Goal: Entertainment & Leisure: Consume media (video, audio)

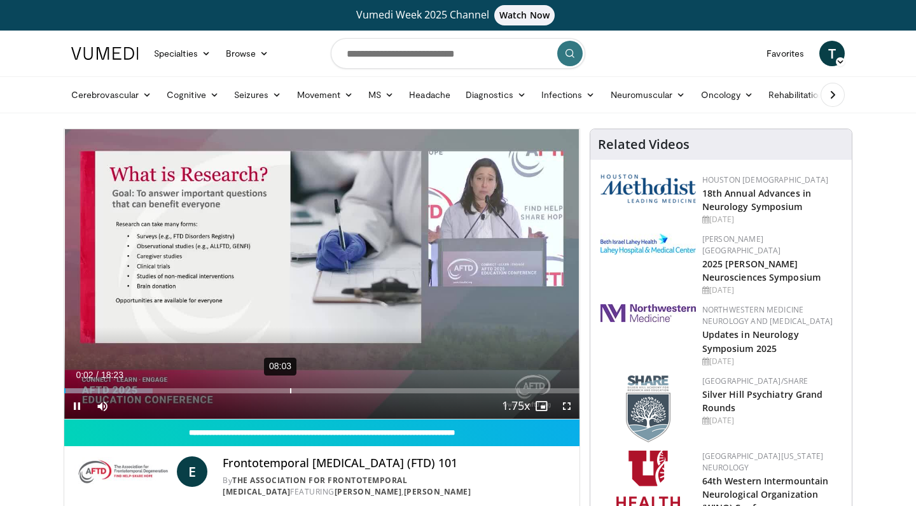
click at [291, 392] on div "08:03" at bounding box center [290, 390] width 1 height 5
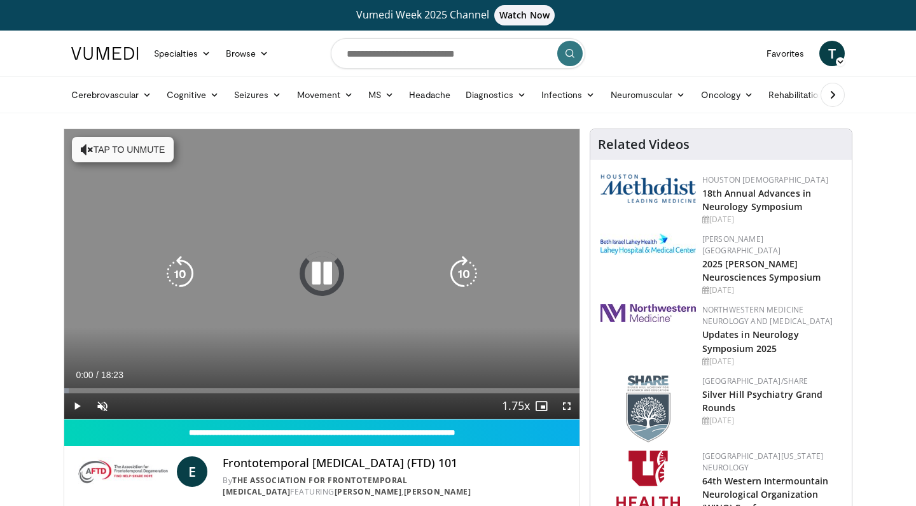
click at [322, 273] on icon "Video Player" at bounding box center [322, 274] width 36 height 36
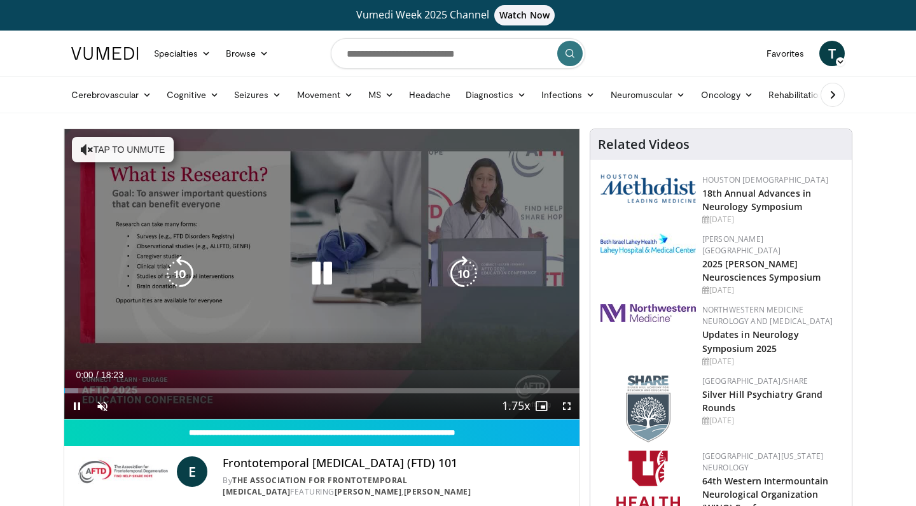
click at [322, 273] on icon "Video Player" at bounding box center [322, 274] width 36 height 36
click at [137, 156] on button "Tap to unmute" at bounding box center [123, 149] width 102 height 25
click at [328, 280] on icon "Video Player" at bounding box center [322, 274] width 36 height 36
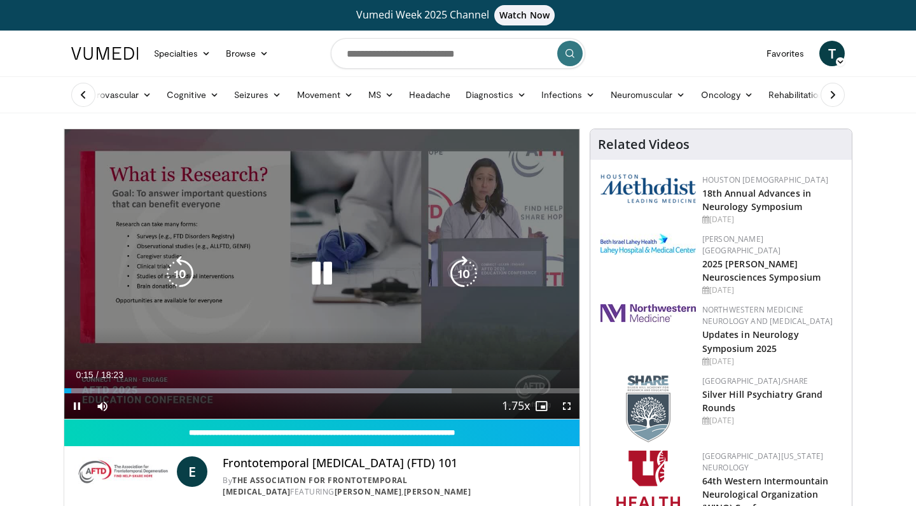
click at [318, 280] on icon "Video Player" at bounding box center [322, 274] width 36 height 36
